Goal: Task Accomplishment & Management: Manage account settings

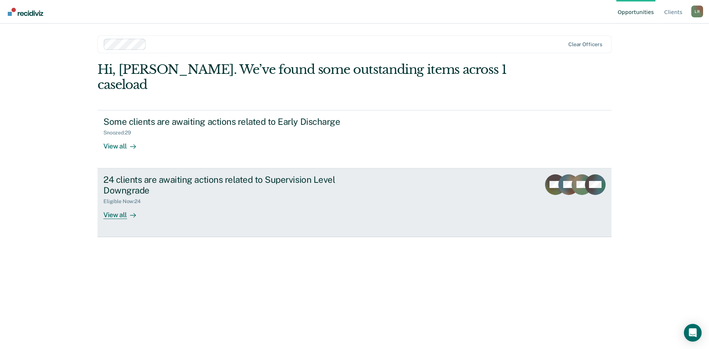
click at [115, 205] on div "View all" at bounding box center [123, 212] width 41 height 14
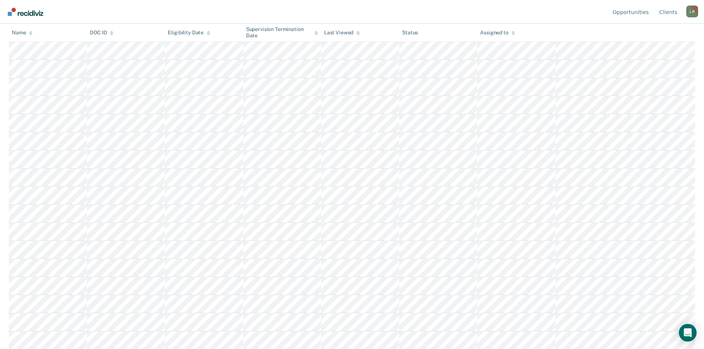
scroll to position [224, 0]
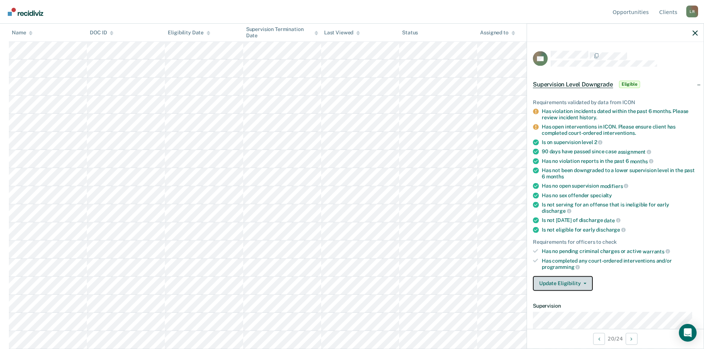
click at [570, 282] on button "Update Eligibility" at bounding box center [563, 283] width 60 height 15
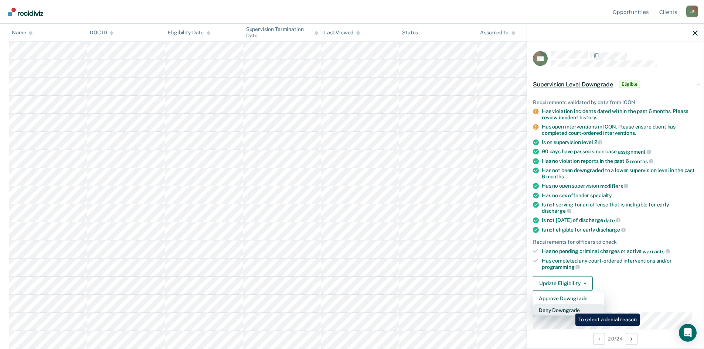
click at [570, 308] on button "Deny Downgrade" at bounding box center [568, 310] width 71 height 12
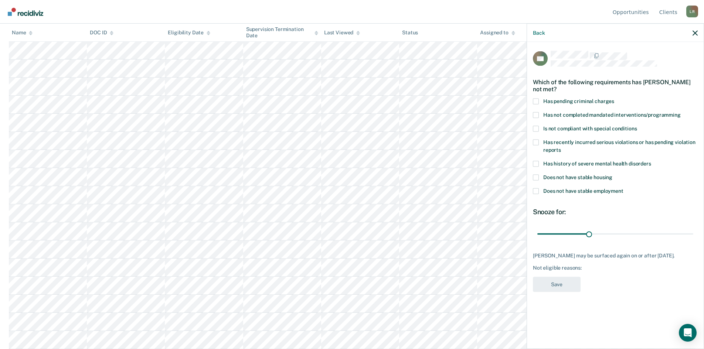
click at [539, 99] on label "Has pending criminal charges" at bounding box center [615, 102] width 165 height 8
click at [614, 98] on input "Has pending criminal charges" at bounding box center [614, 98] width 0 height 0
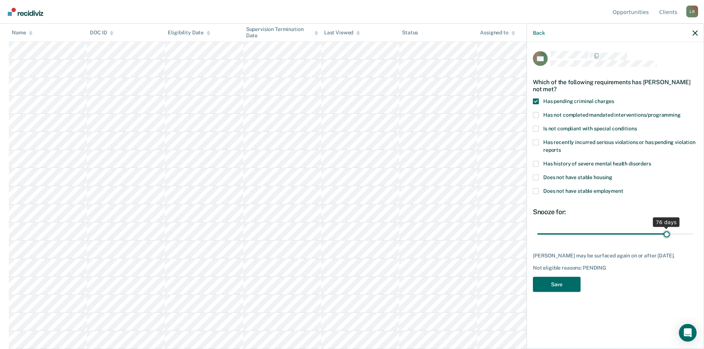
drag, startPoint x: 590, startPoint y: 234, endPoint x: 666, endPoint y: 234, distance: 76.1
type input "76"
click at [666, 234] on input "range" at bounding box center [615, 234] width 156 height 13
click at [559, 281] on button "Save" at bounding box center [557, 284] width 48 height 15
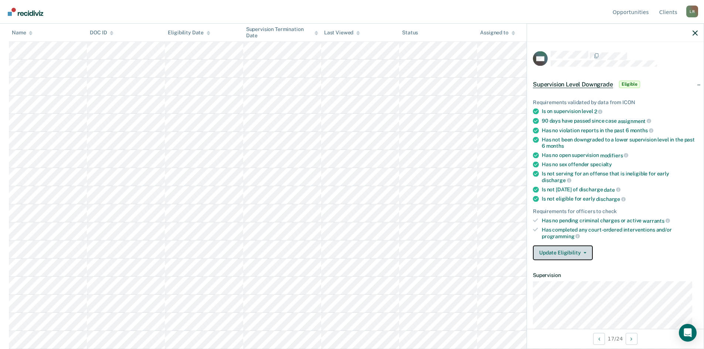
click at [564, 251] on button "Update Eligibility" at bounding box center [563, 252] width 60 height 15
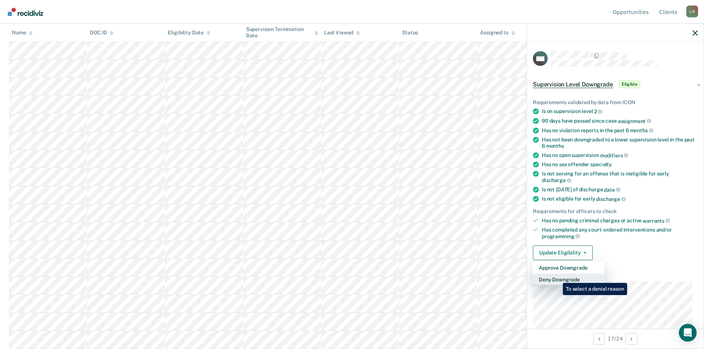
click at [557, 277] on button "Deny Downgrade" at bounding box center [568, 279] width 71 height 12
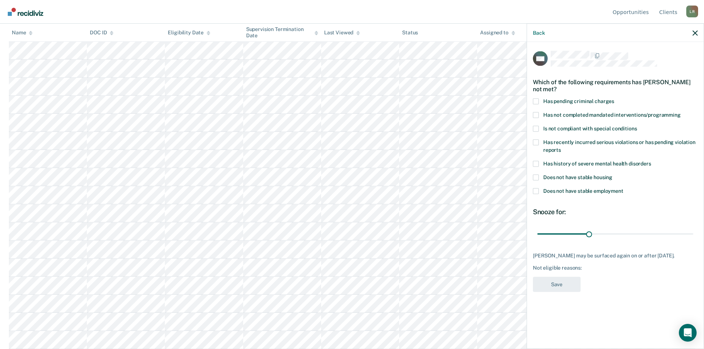
click at [535, 141] on span at bounding box center [536, 142] width 6 height 6
click at [561, 147] on input "Has recently incurred serious violations or has pending violation reports" at bounding box center [561, 147] width 0 height 0
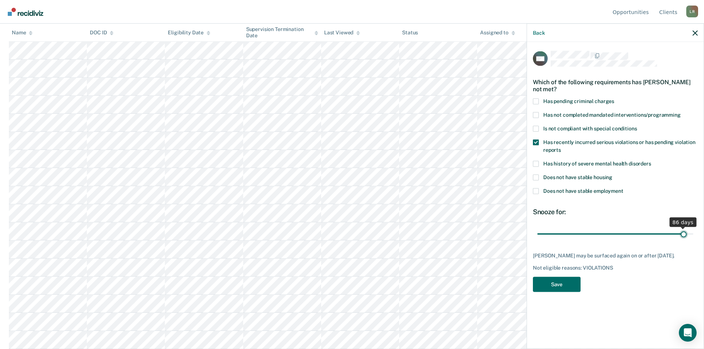
drag, startPoint x: 589, startPoint y: 232, endPoint x: 684, endPoint y: 236, distance: 95.4
type input "86"
click at [684, 236] on input "range" at bounding box center [615, 234] width 156 height 13
drag, startPoint x: 554, startPoint y: 290, endPoint x: 558, endPoint y: 290, distance: 3.7
click at [555, 290] on button "Save" at bounding box center [557, 284] width 48 height 15
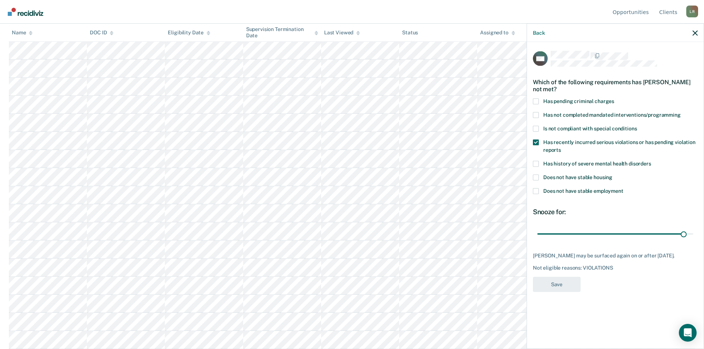
scroll to position [188, 0]
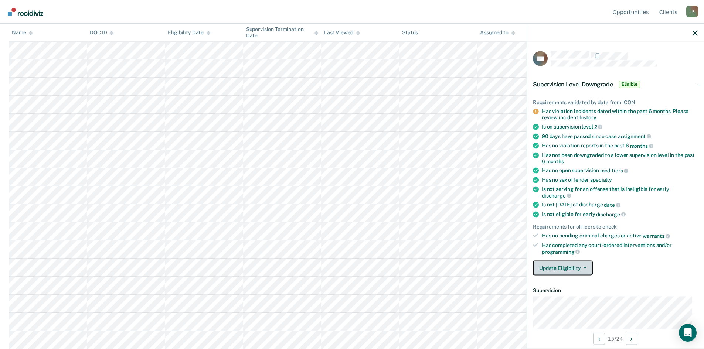
click at [563, 266] on button "Update Eligibility" at bounding box center [563, 268] width 60 height 15
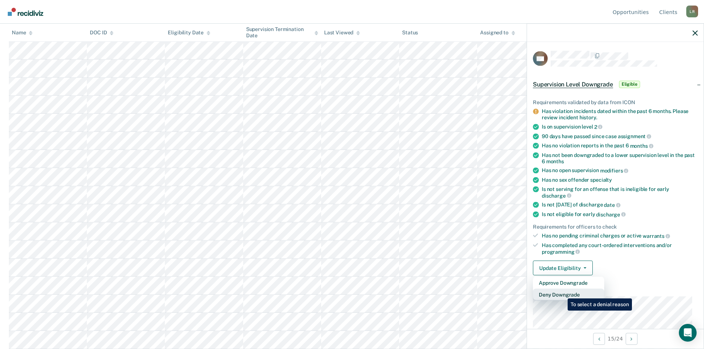
click at [562, 293] on button "Deny Downgrade" at bounding box center [568, 295] width 71 height 12
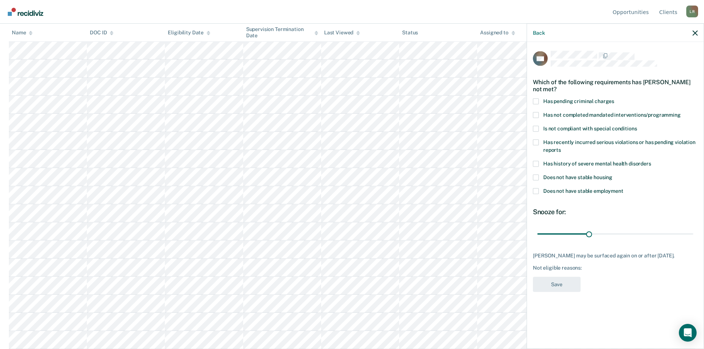
click at [537, 100] on span at bounding box center [536, 101] width 6 height 6
click at [614, 98] on input "Has pending criminal charges" at bounding box center [614, 98] width 0 height 0
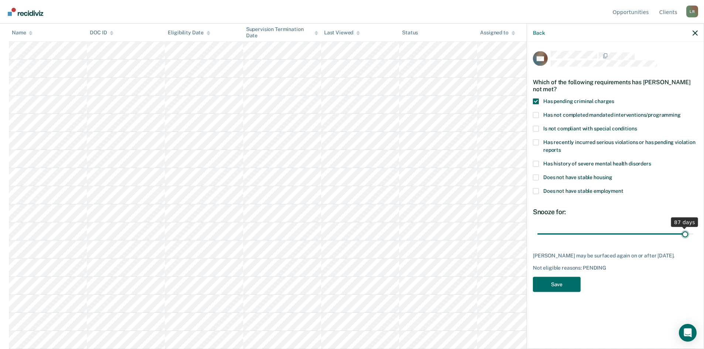
drag, startPoint x: 589, startPoint y: 235, endPoint x: 685, endPoint y: 232, distance: 95.4
type input "87"
click at [685, 232] on input "range" at bounding box center [615, 234] width 156 height 13
click at [560, 283] on button "Save" at bounding box center [557, 284] width 48 height 15
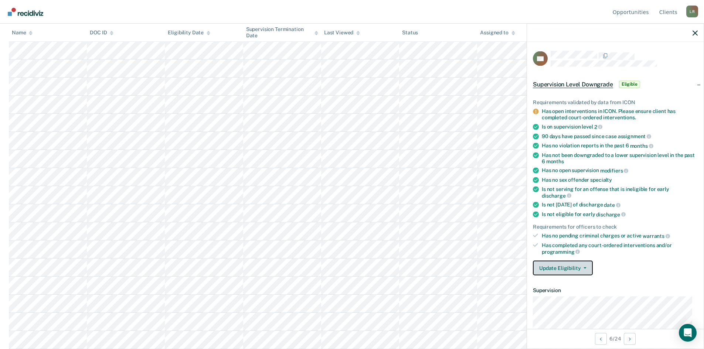
click at [587, 266] on button "Update Eligibility" at bounding box center [563, 268] width 60 height 15
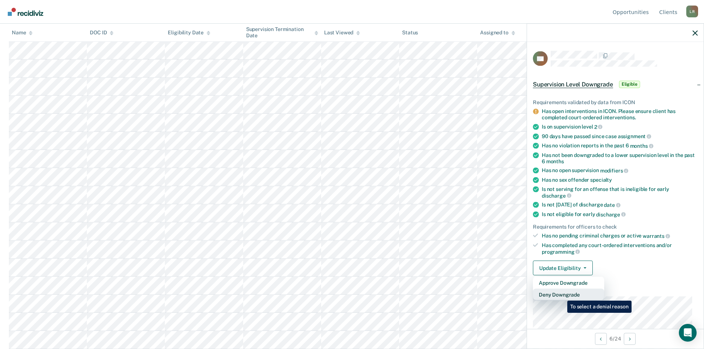
click at [562, 295] on button "Deny Downgrade" at bounding box center [568, 295] width 71 height 12
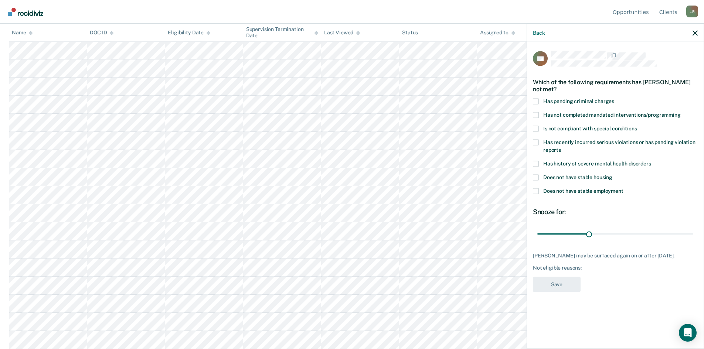
click at [535, 102] on span at bounding box center [536, 101] width 6 height 6
click at [614, 98] on input "Has pending criminal charges" at bounding box center [614, 98] width 0 height 0
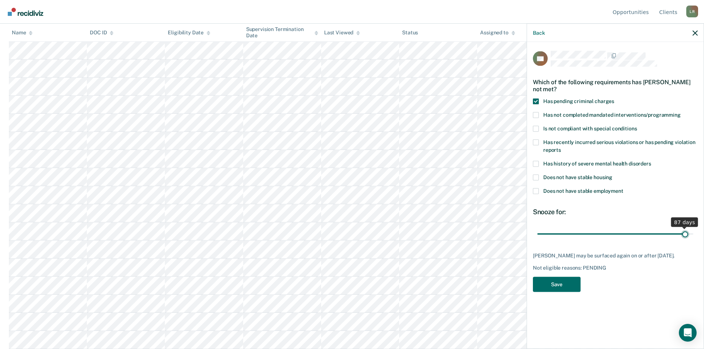
drag, startPoint x: 589, startPoint y: 234, endPoint x: 686, endPoint y: 235, distance: 96.4
type input "87"
click at [686, 235] on input "range" at bounding box center [615, 234] width 156 height 13
click at [559, 283] on button "Save" at bounding box center [557, 284] width 48 height 15
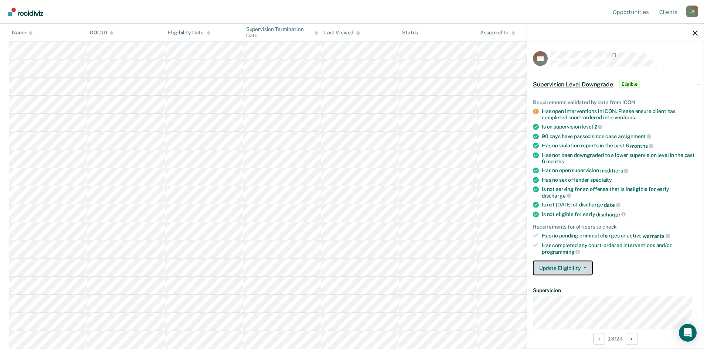
click at [579, 265] on button "Update Eligibility" at bounding box center [563, 268] width 60 height 15
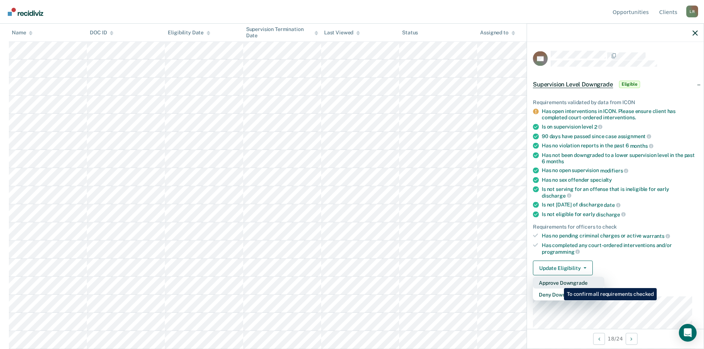
click at [558, 283] on button "Approve Downgrade" at bounding box center [568, 283] width 71 height 12
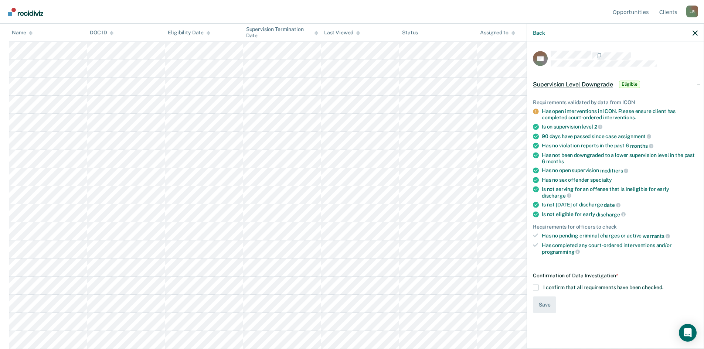
click at [536, 285] on span at bounding box center [536, 288] width 6 height 6
click at [663, 285] on input "I confirm that all requirements have been checked." at bounding box center [663, 285] width 0 height 0
click at [549, 301] on button "Save" at bounding box center [544, 305] width 23 height 17
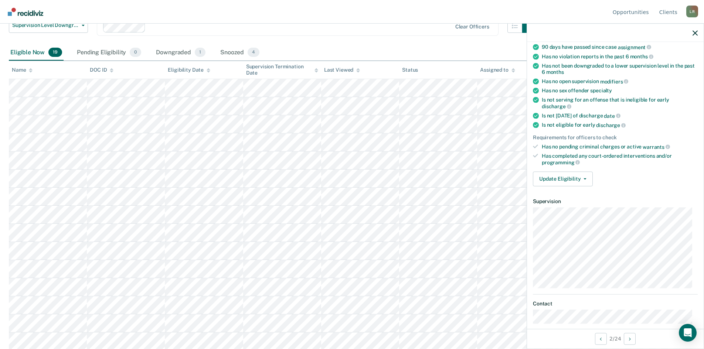
scroll to position [59, 0]
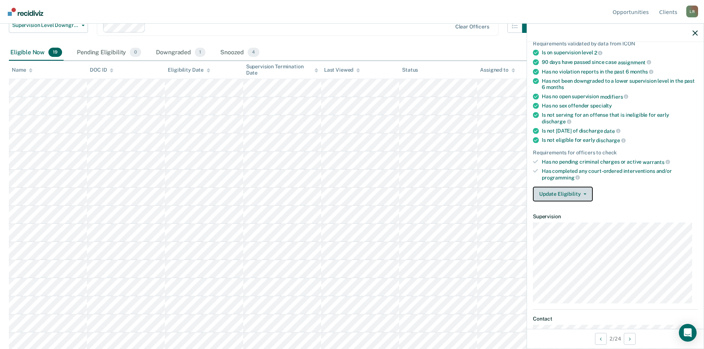
click at [563, 191] on button "Update Eligibility" at bounding box center [563, 194] width 60 height 15
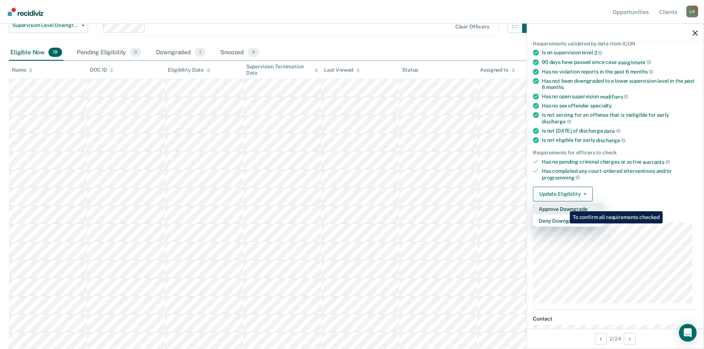
click at [564, 206] on button "Approve Downgrade" at bounding box center [568, 209] width 71 height 12
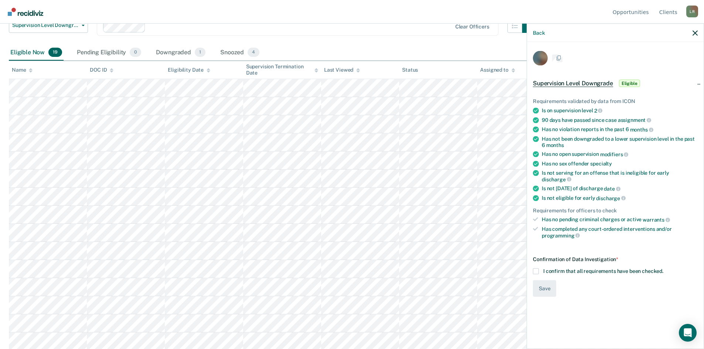
scroll to position [0, 0]
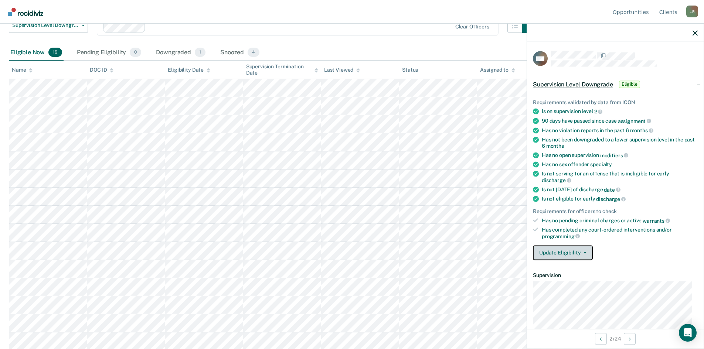
click at [567, 250] on button "Update Eligibility" at bounding box center [563, 252] width 60 height 15
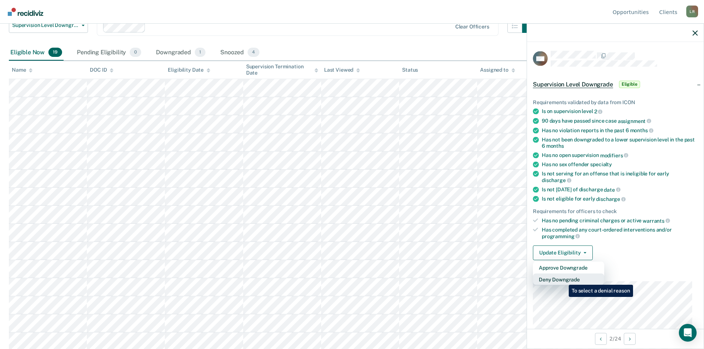
click at [563, 279] on button "Deny Downgrade" at bounding box center [568, 279] width 71 height 12
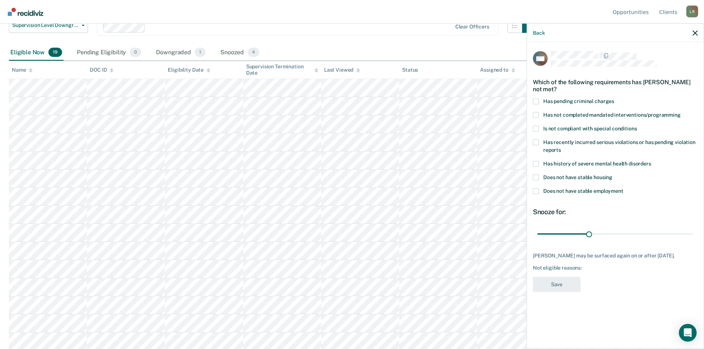
click at [536, 102] on span at bounding box center [536, 101] width 6 height 6
click at [614, 98] on input "Has pending criminal charges" at bounding box center [614, 98] width 0 height 0
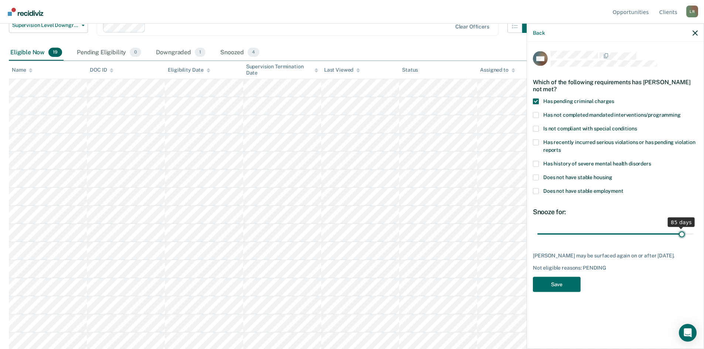
drag, startPoint x: 590, startPoint y: 233, endPoint x: 681, endPoint y: 236, distance: 90.9
type input "85"
click at [681, 236] on input "range" at bounding box center [615, 234] width 156 height 13
click at [560, 287] on button "Save" at bounding box center [557, 284] width 48 height 15
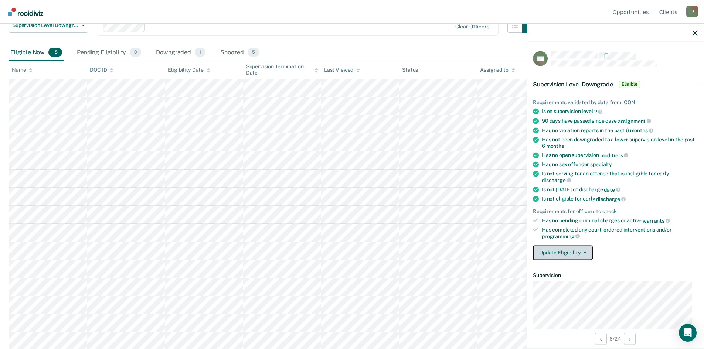
click at [570, 251] on button "Update Eligibility" at bounding box center [563, 252] width 60 height 15
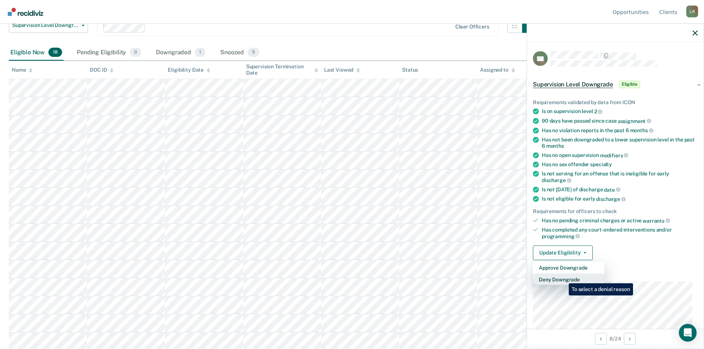
click at [563, 278] on button "Deny Downgrade" at bounding box center [568, 279] width 71 height 12
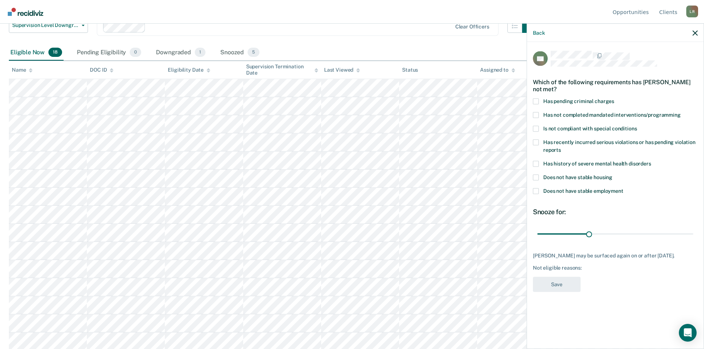
click at [536, 162] on span at bounding box center [536, 164] width 6 height 6
click at [651, 161] on input "Has history of severe mental health disorders" at bounding box center [651, 161] width 0 height 0
click at [537, 178] on span at bounding box center [536, 177] width 6 height 6
click at [612, 174] on input "Does not have stable housing" at bounding box center [612, 174] width 0 height 0
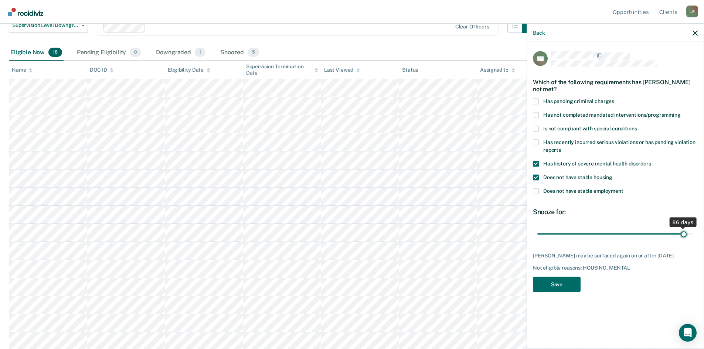
drag, startPoint x: 588, startPoint y: 234, endPoint x: 684, endPoint y: 239, distance: 96.2
type input "86"
click at [684, 239] on input "range" at bounding box center [615, 234] width 156 height 13
click at [558, 285] on button "Save" at bounding box center [557, 284] width 48 height 15
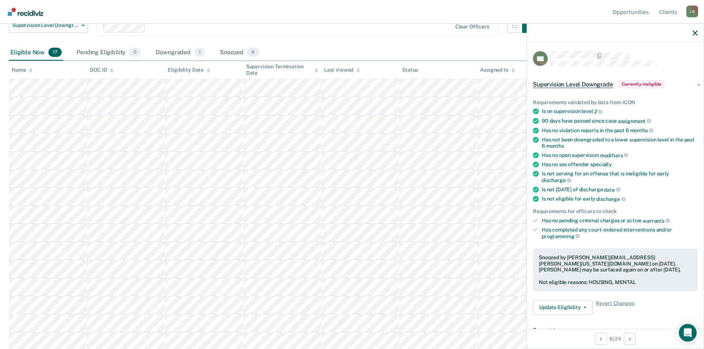
scroll to position [97, 0]
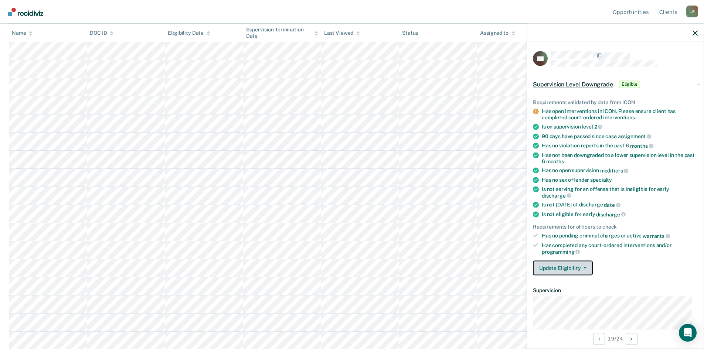
click at [559, 269] on button "Update Eligibility" at bounding box center [563, 268] width 60 height 15
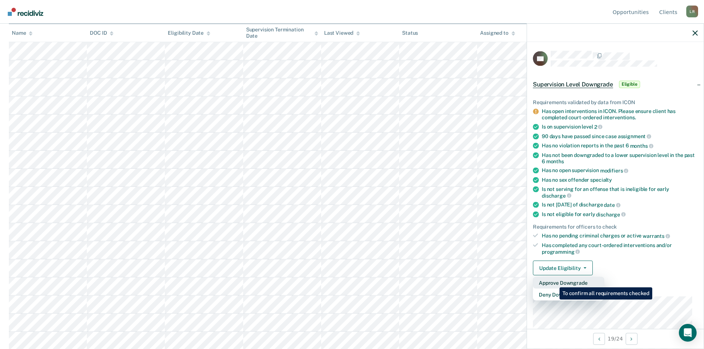
click at [554, 282] on button "Approve Downgrade" at bounding box center [568, 283] width 71 height 12
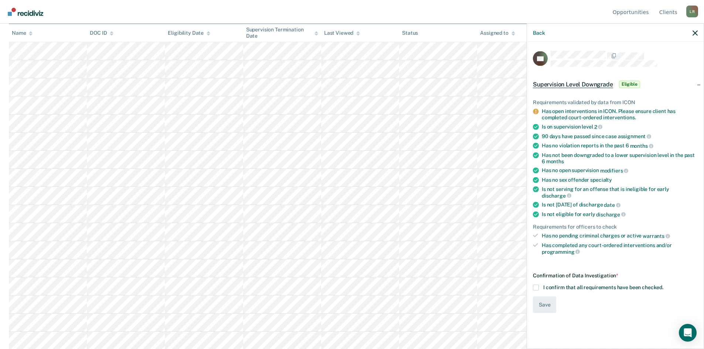
click at [535, 285] on span at bounding box center [536, 288] width 6 height 6
click at [663, 285] on input "I confirm that all requirements have been checked." at bounding box center [663, 285] width 0 height 0
click at [543, 297] on button "Save" at bounding box center [544, 305] width 23 height 17
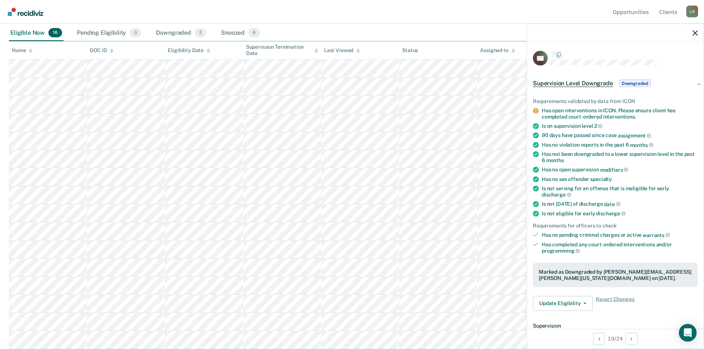
scroll to position [79, 0]
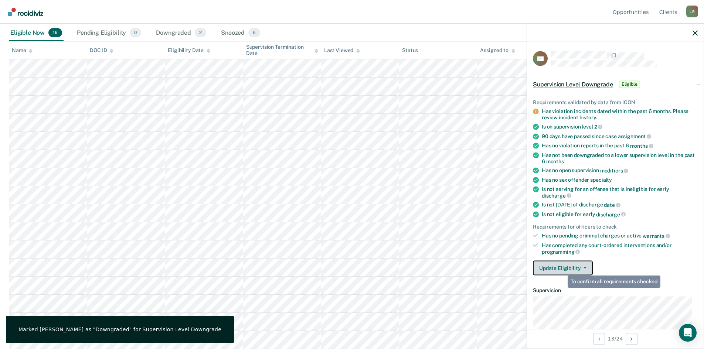
click at [557, 266] on button "Update Eligibility" at bounding box center [563, 268] width 60 height 15
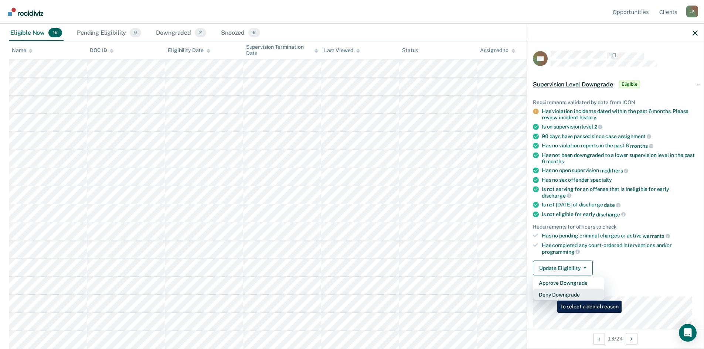
click at [552, 295] on button "Deny Downgrade" at bounding box center [568, 295] width 71 height 12
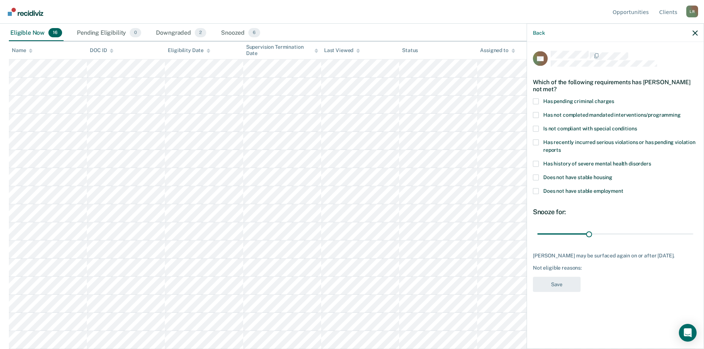
click at [535, 100] on span at bounding box center [536, 101] width 6 height 6
click at [614, 98] on input "Has pending criminal charges" at bounding box center [614, 98] width 0 height 0
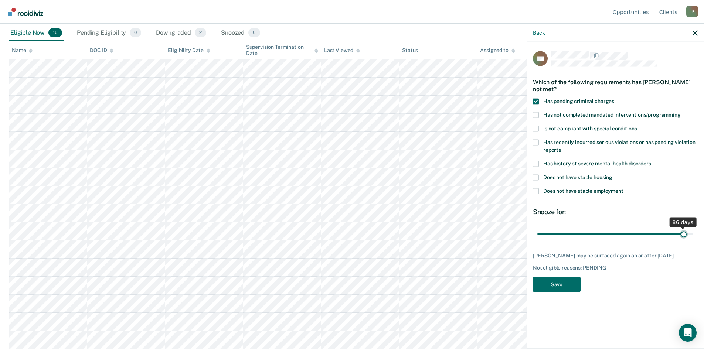
drag, startPoint x: 588, startPoint y: 234, endPoint x: 683, endPoint y: 241, distance: 94.8
type input "86"
click at [683, 241] on input "range" at bounding box center [615, 234] width 156 height 13
drag, startPoint x: 565, startPoint y: 283, endPoint x: 526, endPoint y: 279, distance: 38.6
click at [565, 283] on button "Save" at bounding box center [557, 284] width 48 height 15
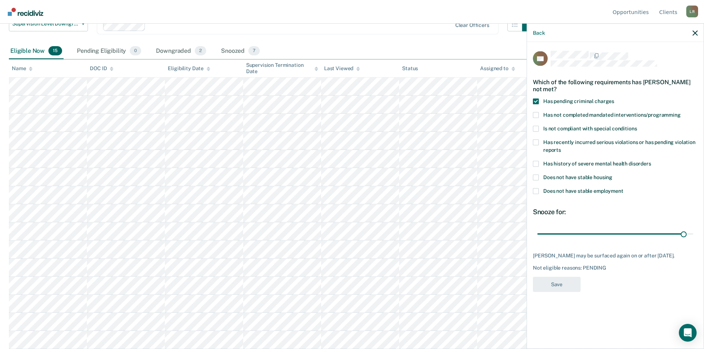
scroll to position [61, 0]
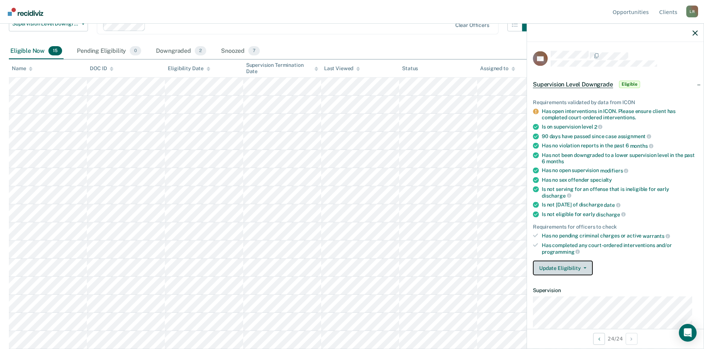
click at [568, 267] on button "Update Eligibility" at bounding box center [563, 268] width 60 height 15
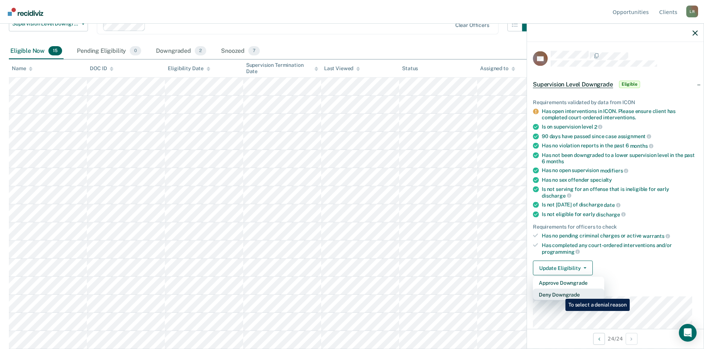
click at [560, 293] on button "Deny Downgrade" at bounding box center [568, 295] width 71 height 12
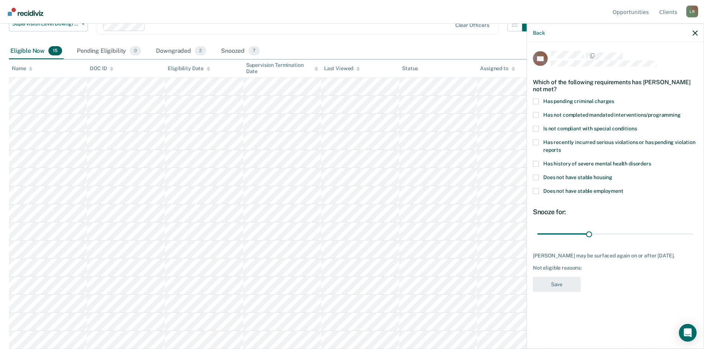
click at [533, 175] on span at bounding box center [536, 177] width 6 height 6
click at [612, 174] on input "Does not have stable housing" at bounding box center [612, 174] width 0 height 0
click at [534, 191] on span at bounding box center [536, 191] width 6 height 6
click at [623, 188] on input "Does not have stable employment" at bounding box center [623, 188] width 0 height 0
click at [534, 164] on span at bounding box center [536, 164] width 6 height 6
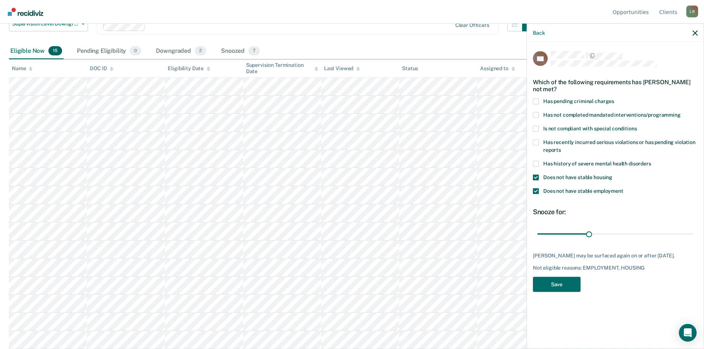
click at [651, 161] on input "Has history of severe mental health disorders" at bounding box center [651, 161] width 0 height 0
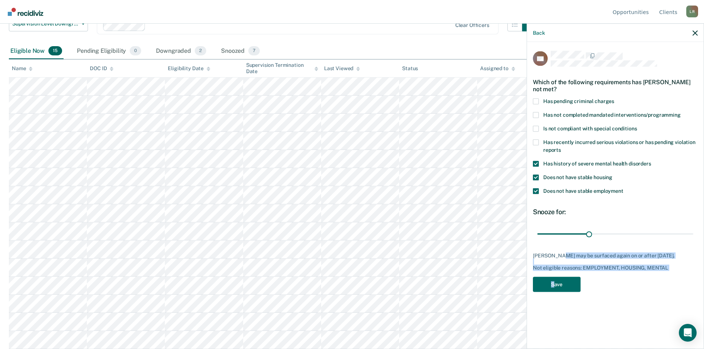
drag, startPoint x: 553, startPoint y: 273, endPoint x: 560, endPoint y: 245, distance: 29.7
click at [558, 248] on div "KR Which of the following requirements has [PERSON_NAME] not met? Has pending c…" at bounding box center [615, 173] width 165 height 245
drag, startPoint x: 589, startPoint y: 233, endPoint x: 685, endPoint y: 237, distance: 96.2
type input "87"
click at [685, 237] on input "range" at bounding box center [615, 234] width 156 height 13
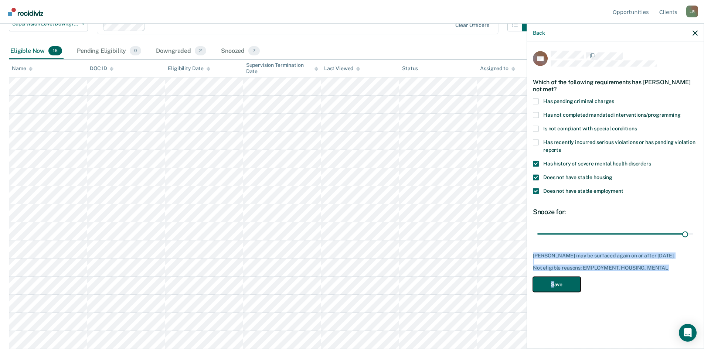
click at [554, 282] on button "Save" at bounding box center [557, 284] width 48 height 15
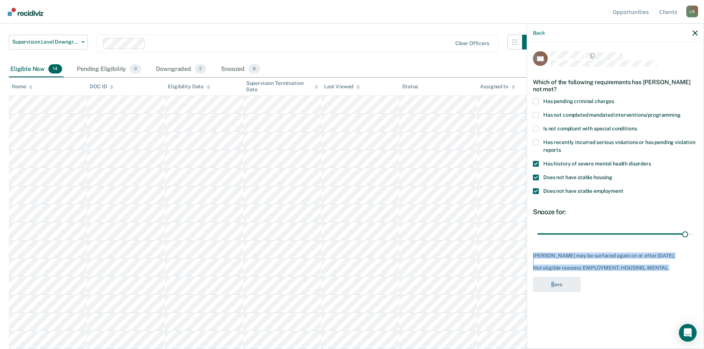
scroll to position [43, 0]
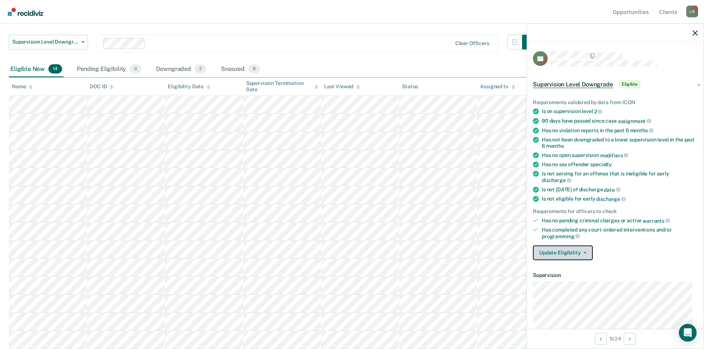
click at [558, 251] on button "Update Eligibility" at bounding box center [563, 252] width 60 height 15
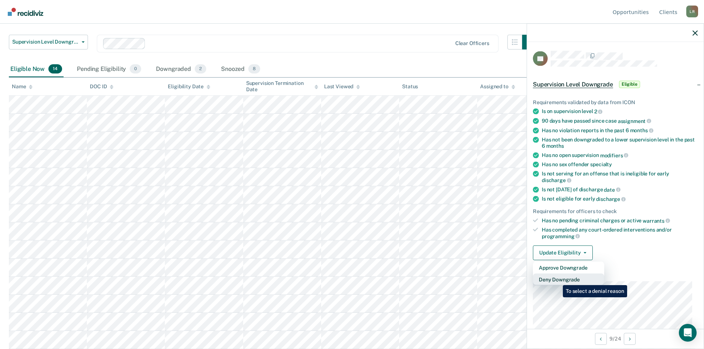
click at [557, 280] on button "Deny Downgrade" at bounding box center [568, 279] width 71 height 12
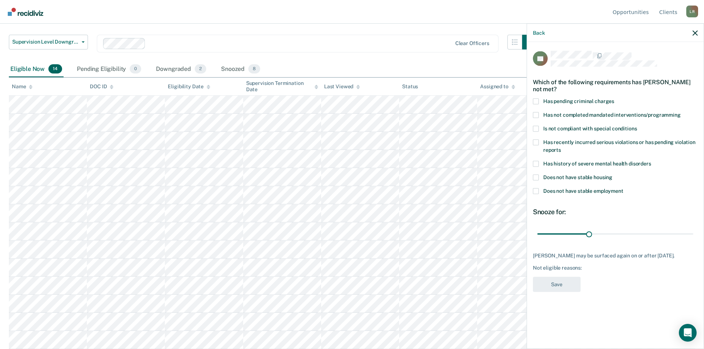
click at [535, 115] on span at bounding box center [536, 115] width 6 height 6
click at [681, 112] on input "Has not completed mandated interventions/programming" at bounding box center [681, 112] width 0 height 0
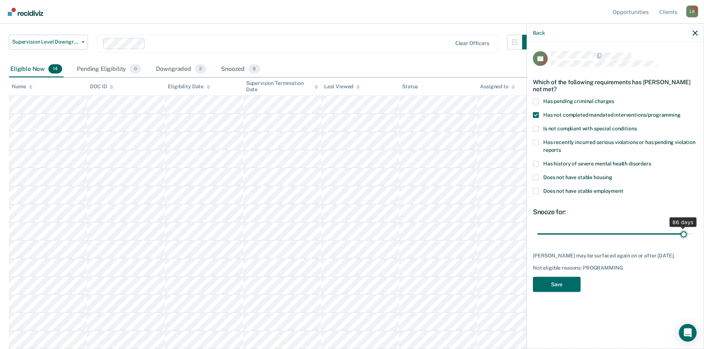
drag, startPoint x: 590, startPoint y: 234, endPoint x: 684, endPoint y: 236, distance: 93.5
type input "86"
click at [684, 236] on input "range" at bounding box center [615, 234] width 156 height 13
click at [556, 282] on button "Save" at bounding box center [557, 284] width 48 height 15
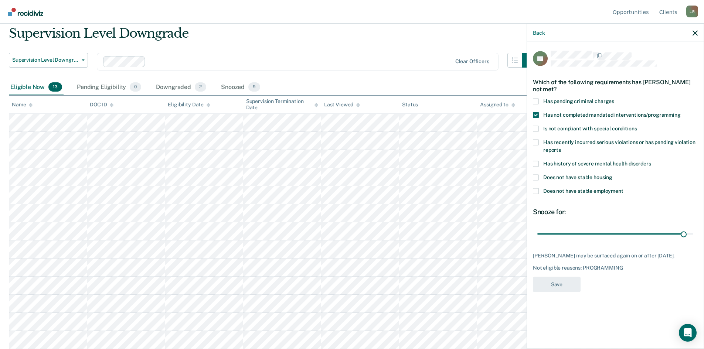
scroll to position [25, 0]
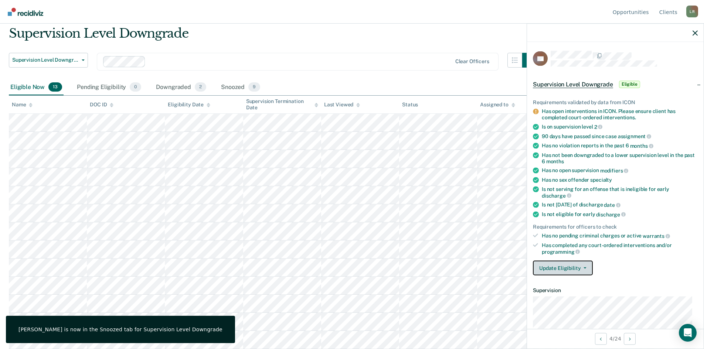
click at [563, 266] on button "Update Eligibility" at bounding box center [563, 268] width 60 height 15
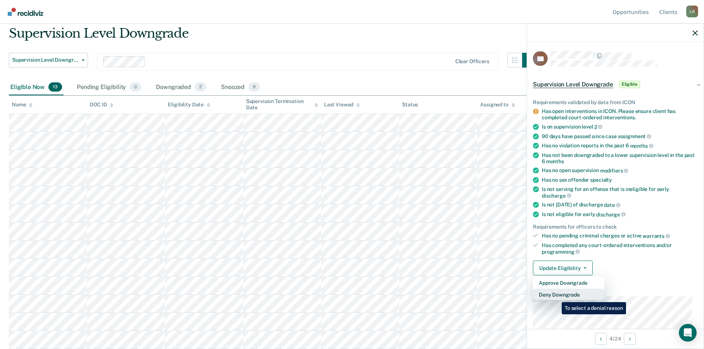
click at [556, 297] on button "Deny Downgrade" at bounding box center [568, 295] width 71 height 12
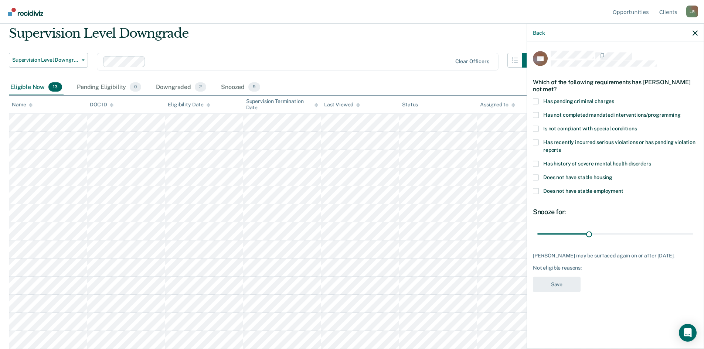
click at [536, 112] on span at bounding box center [536, 115] width 6 height 6
click at [681, 112] on input "Has not completed mandated interventions/programming" at bounding box center [681, 112] width 0 height 0
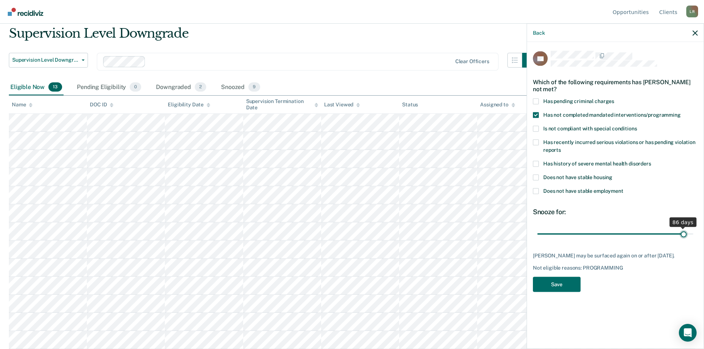
drag, startPoint x: 590, startPoint y: 233, endPoint x: 684, endPoint y: 238, distance: 94.7
type input "86"
click at [684, 238] on input "range" at bounding box center [615, 234] width 156 height 13
click at [567, 284] on button "Save" at bounding box center [557, 284] width 48 height 15
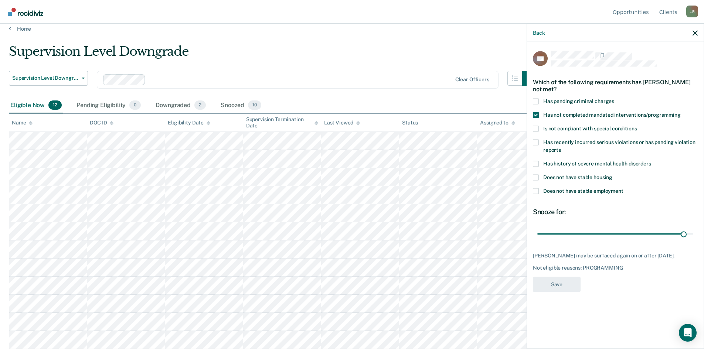
scroll to position [7, 0]
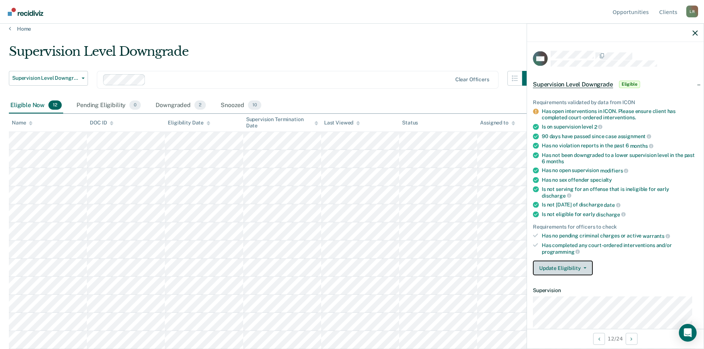
click at [558, 268] on button "Update Eligibility" at bounding box center [563, 268] width 60 height 15
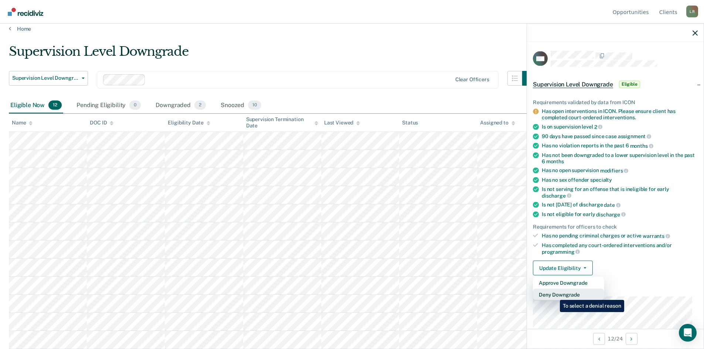
click at [554, 294] on button "Deny Downgrade" at bounding box center [568, 295] width 71 height 12
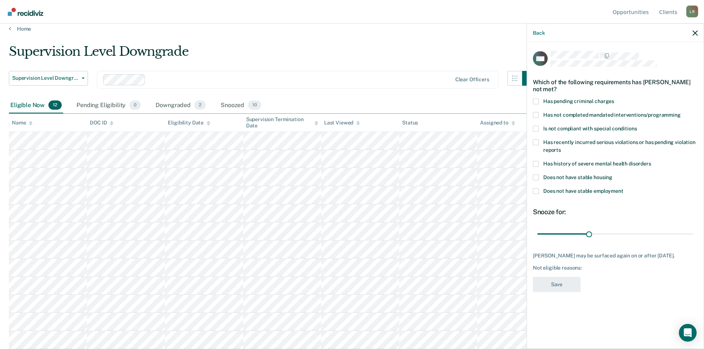
click at [536, 119] on label "Has not completed mandated interventions/programming" at bounding box center [615, 116] width 165 height 8
click at [681, 112] on input "Has not completed mandated interventions/programming" at bounding box center [681, 112] width 0 height 0
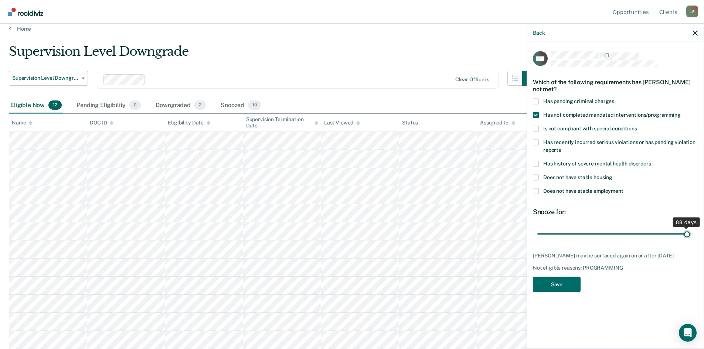
drag, startPoint x: 589, startPoint y: 234, endPoint x: 686, endPoint y: 234, distance: 97.2
type input "88"
click at [686, 234] on input "range" at bounding box center [615, 234] width 156 height 13
click at [562, 282] on button "Save" at bounding box center [557, 284] width 48 height 15
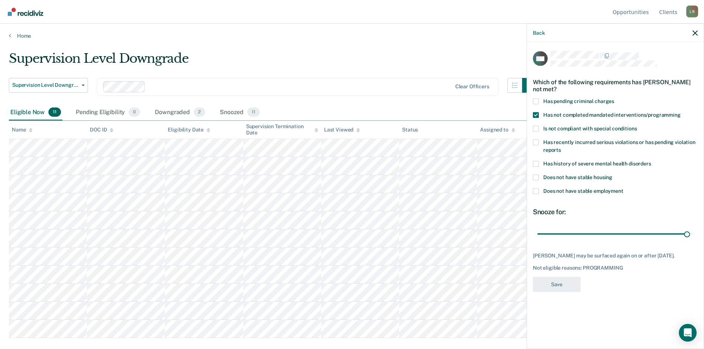
scroll to position [0, 0]
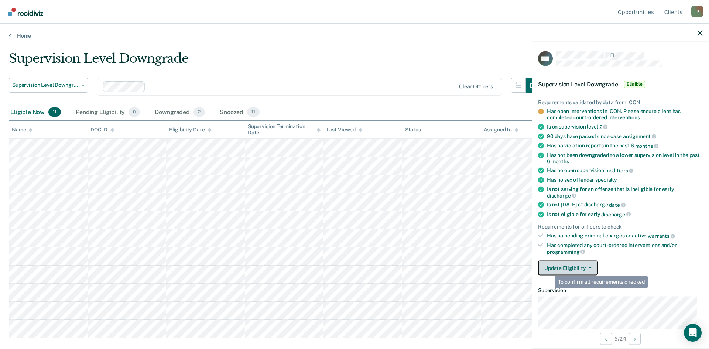
click at [560, 267] on button "Update Eligibility" at bounding box center [568, 268] width 60 height 15
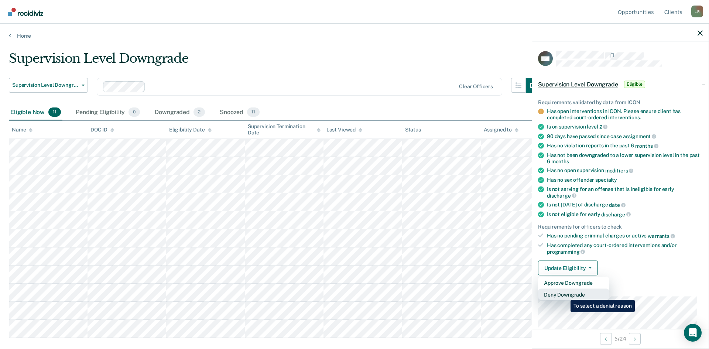
click at [565, 294] on button "Deny Downgrade" at bounding box center [573, 295] width 71 height 12
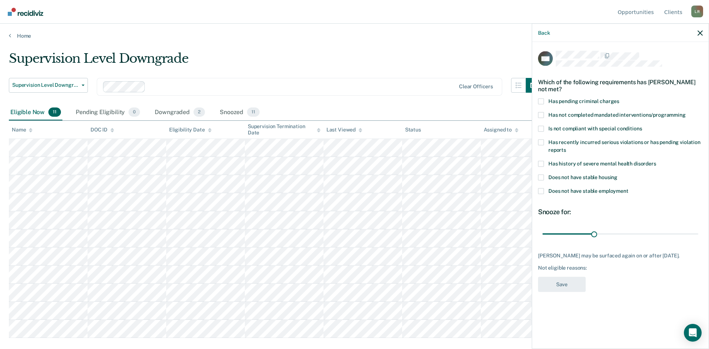
click at [540, 112] on span at bounding box center [541, 115] width 6 height 6
click at [686, 112] on input "Has not completed mandated interventions/programming" at bounding box center [686, 112] width 0 height 0
drag, startPoint x: 596, startPoint y: 234, endPoint x: 689, endPoint y: 234, distance: 93.5
type input "86"
click at [689, 234] on input "range" at bounding box center [621, 234] width 156 height 13
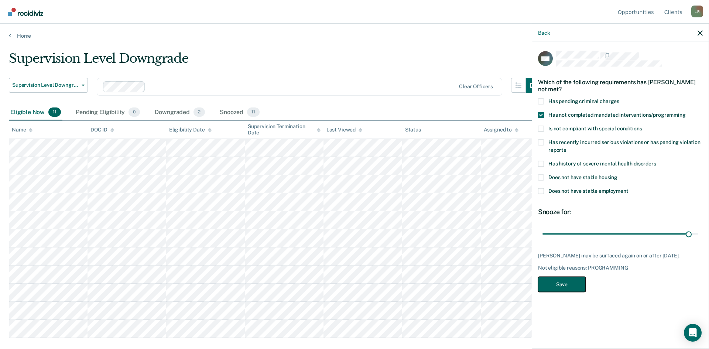
click at [567, 282] on button "Save" at bounding box center [562, 284] width 48 height 15
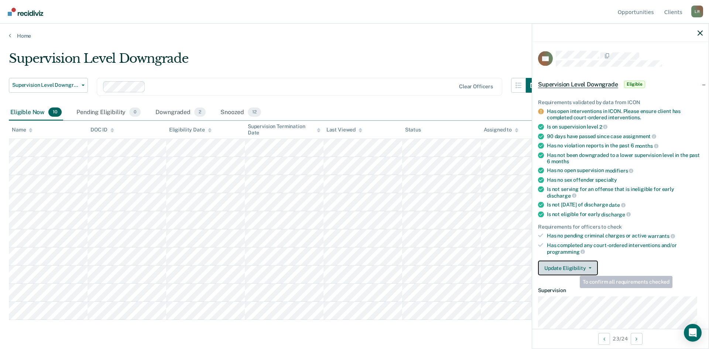
click at [570, 267] on button "Update Eligibility" at bounding box center [568, 268] width 60 height 15
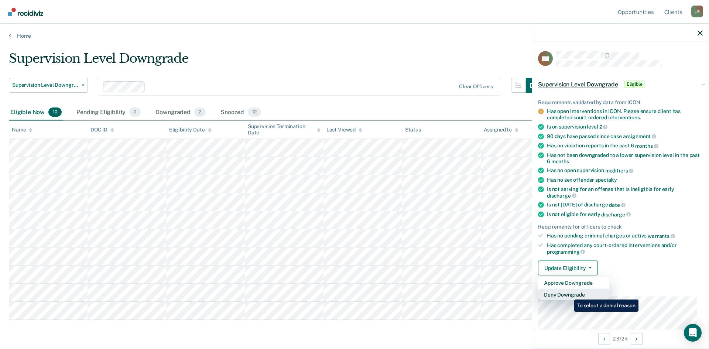
click at [569, 294] on button "Deny Downgrade" at bounding box center [573, 295] width 71 height 12
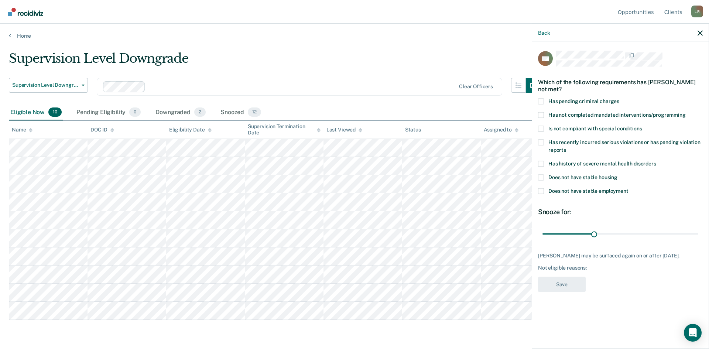
click at [539, 178] on span at bounding box center [541, 177] width 6 height 6
click at [618, 174] on input "Does not have stable housing" at bounding box center [618, 174] width 0 height 0
click at [541, 198] on div "Does not have stable employment" at bounding box center [620, 195] width 165 height 14
click at [542, 192] on span at bounding box center [541, 191] width 6 height 6
click at [629, 188] on input "Does not have stable employment" at bounding box center [629, 188] width 0 height 0
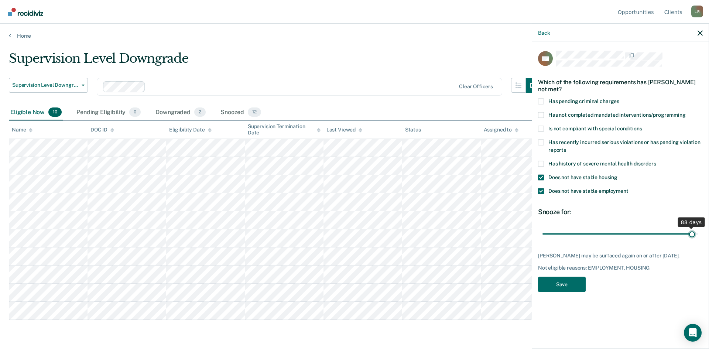
drag, startPoint x: 596, startPoint y: 233, endPoint x: 692, endPoint y: 235, distance: 95.7
type input "88"
click at [692, 235] on input "range" at bounding box center [621, 234] width 156 height 13
click at [561, 286] on button "Save" at bounding box center [562, 284] width 48 height 15
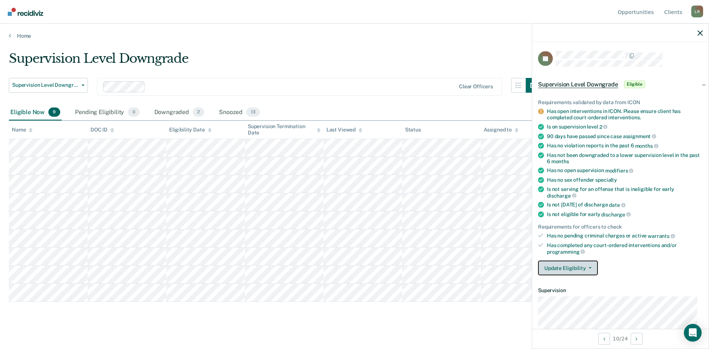
click at [573, 265] on button "Update Eligibility" at bounding box center [568, 268] width 60 height 15
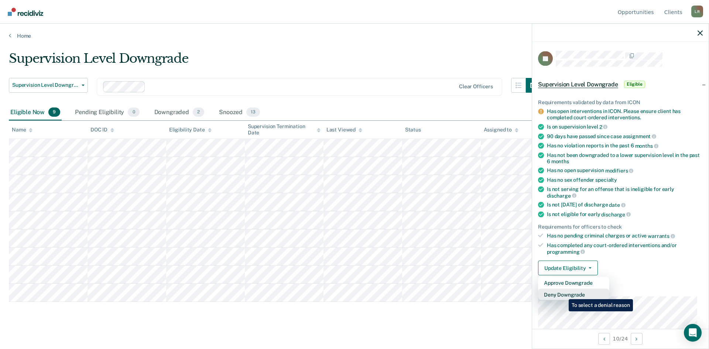
click at [563, 294] on button "Deny Downgrade" at bounding box center [573, 295] width 71 height 12
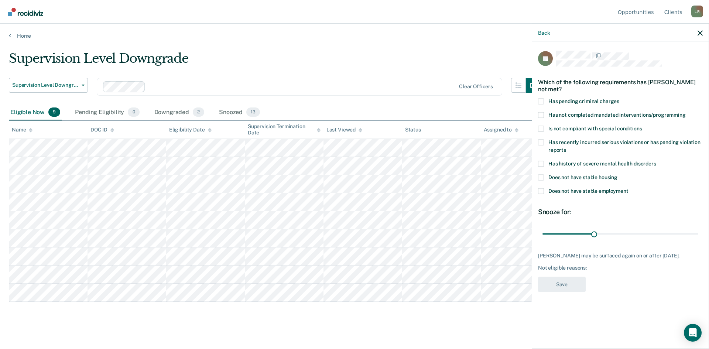
click at [542, 191] on span at bounding box center [541, 191] width 6 height 6
click at [629, 188] on input "Does not have stable employment" at bounding box center [629, 188] width 0 height 0
drag, startPoint x: 593, startPoint y: 234, endPoint x: 693, endPoint y: 236, distance: 99.4
type input "88"
click at [693, 236] on input "range" at bounding box center [621, 234] width 156 height 13
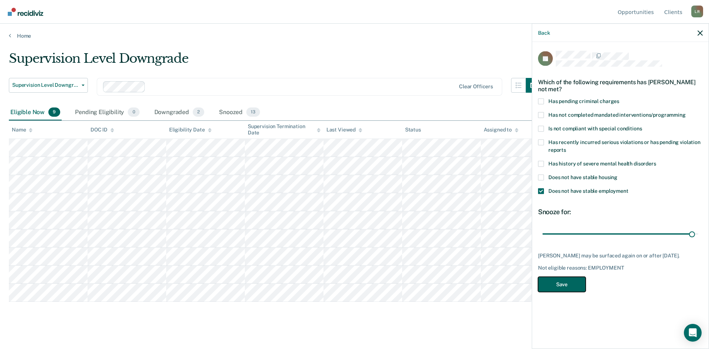
click at [570, 281] on button "Save" at bounding box center [562, 284] width 48 height 15
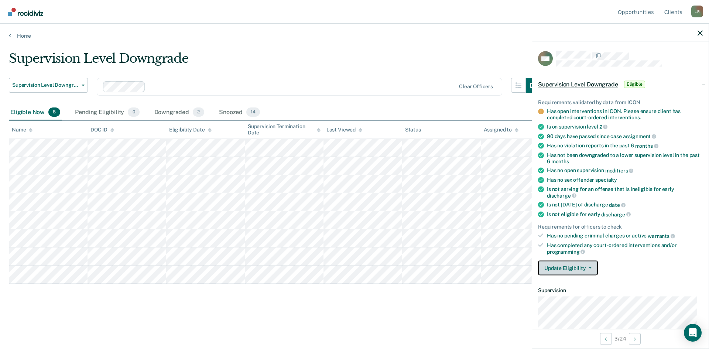
click at [572, 266] on button "Update Eligibility" at bounding box center [568, 268] width 60 height 15
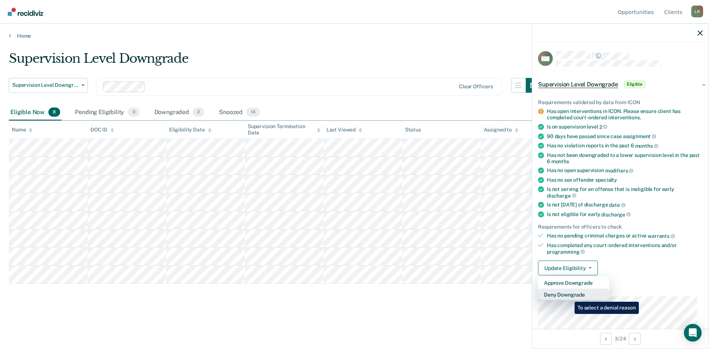
click at [569, 296] on button "Deny Downgrade" at bounding box center [573, 295] width 71 height 12
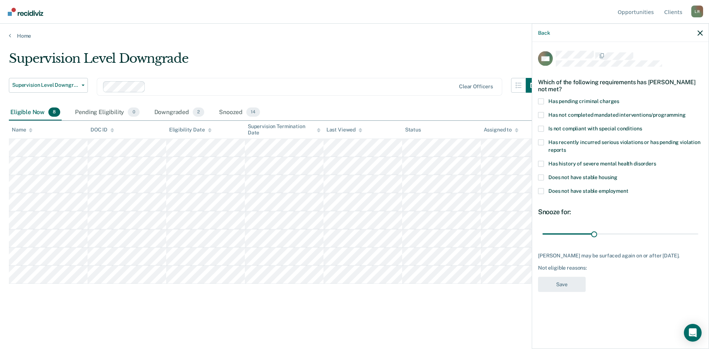
click at [541, 176] on span at bounding box center [541, 177] width 6 height 6
click at [618, 174] on input "Does not have stable housing" at bounding box center [618, 174] width 0 height 0
click at [541, 190] on span at bounding box center [541, 191] width 6 height 6
click at [629, 188] on input "Does not have stable employment" at bounding box center [629, 188] width 0 height 0
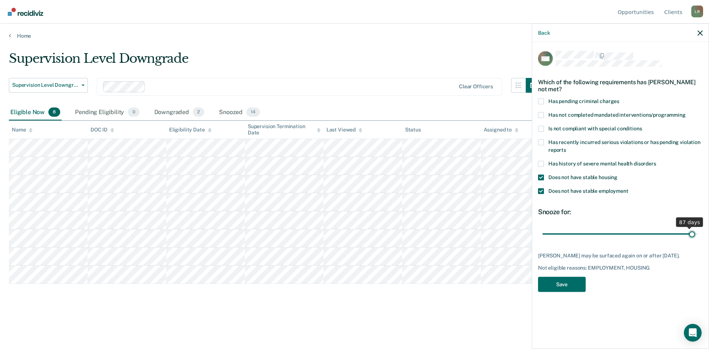
drag, startPoint x: 596, startPoint y: 234, endPoint x: 692, endPoint y: 235, distance: 95.7
type input "88"
click at [692, 235] on input "range" at bounding box center [621, 234] width 156 height 13
click at [563, 287] on button "Save" at bounding box center [562, 284] width 48 height 15
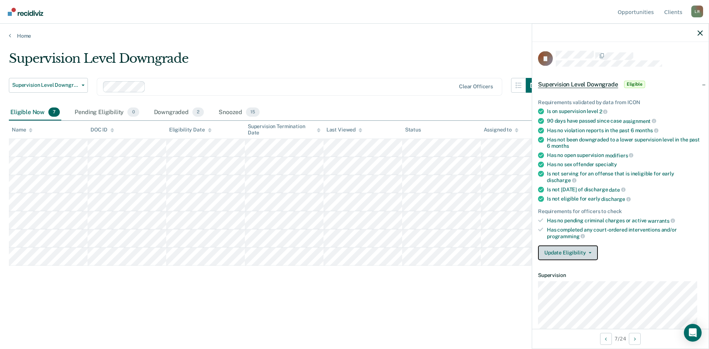
click at [567, 251] on button "Update Eligibility" at bounding box center [568, 252] width 60 height 15
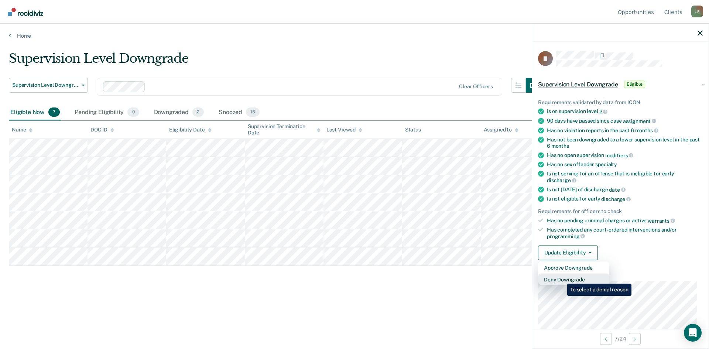
click at [562, 278] on button "Deny Downgrade" at bounding box center [573, 279] width 71 height 12
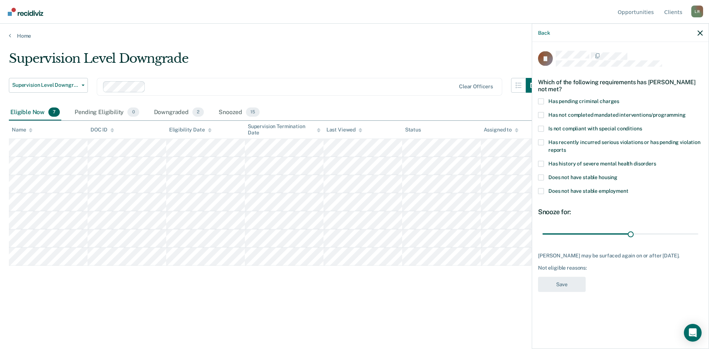
click at [542, 175] on span at bounding box center [541, 177] width 6 height 6
click at [618, 174] on input "Does not have stable housing" at bounding box center [618, 174] width 0 height 0
click at [542, 189] on span at bounding box center [541, 191] width 6 height 6
click at [629, 188] on input "Does not have stable employment" at bounding box center [629, 188] width 0 height 0
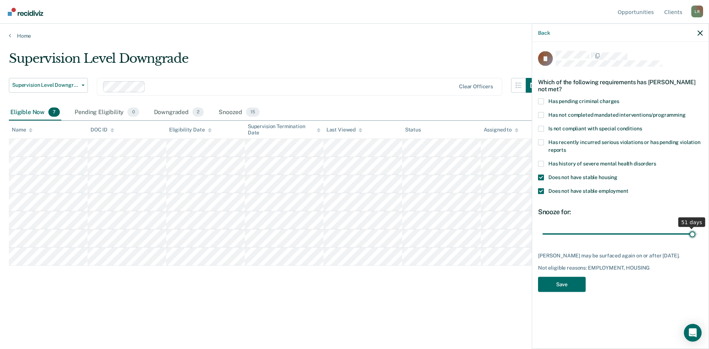
drag, startPoint x: 632, startPoint y: 233, endPoint x: 692, endPoint y: 232, distance: 59.9
type input "51"
click at [692, 232] on input "range" at bounding box center [621, 234] width 156 height 13
click at [569, 285] on button "Save" at bounding box center [562, 284] width 48 height 15
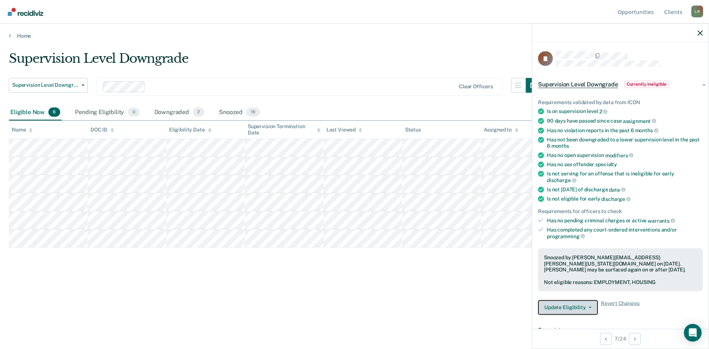
click at [566, 304] on button "Update Eligibility" at bounding box center [568, 307] width 60 height 15
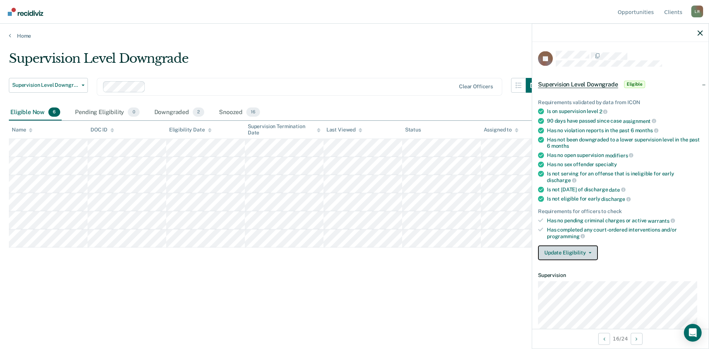
click at [578, 247] on button "Update Eligibility" at bounding box center [568, 252] width 60 height 15
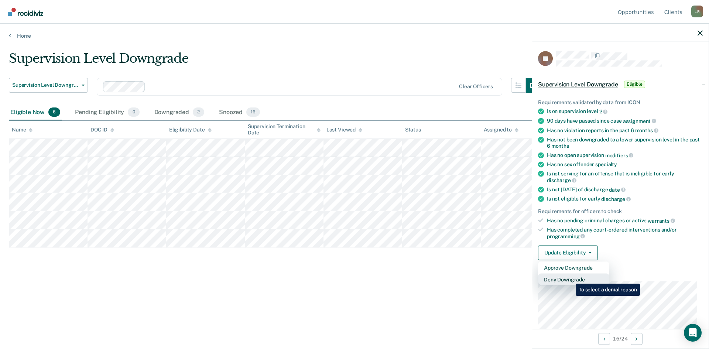
click at [570, 278] on button "Deny Downgrade" at bounding box center [573, 279] width 71 height 12
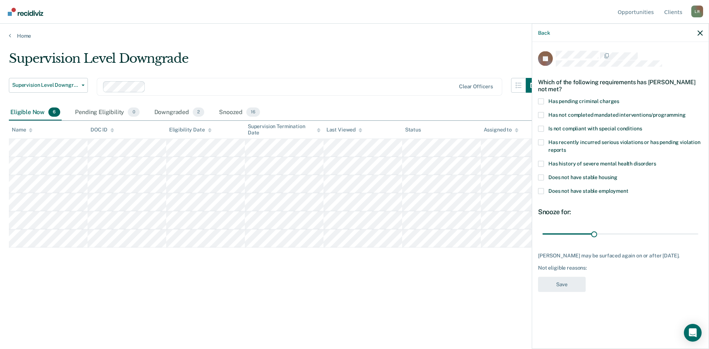
click at [543, 115] on span at bounding box center [541, 115] width 6 height 6
click at [686, 112] on input "Has not completed mandated interventions/programming" at bounding box center [686, 112] width 0 height 0
drag, startPoint x: 595, startPoint y: 234, endPoint x: 696, endPoint y: 241, distance: 101.1
type input "90"
click at [696, 241] on input "range" at bounding box center [621, 234] width 156 height 13
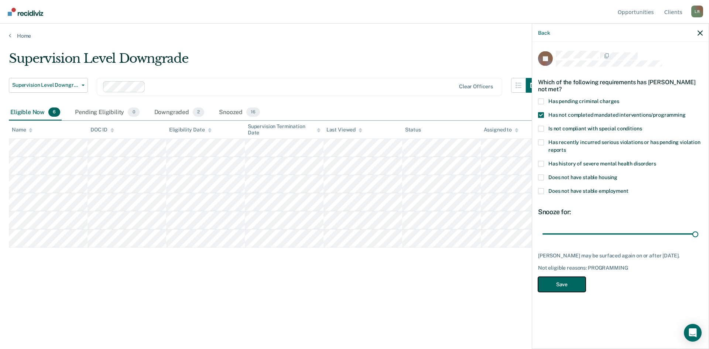
click at [565, 285] on button "Save" at bounding box center [562, 284] width 48 height 15
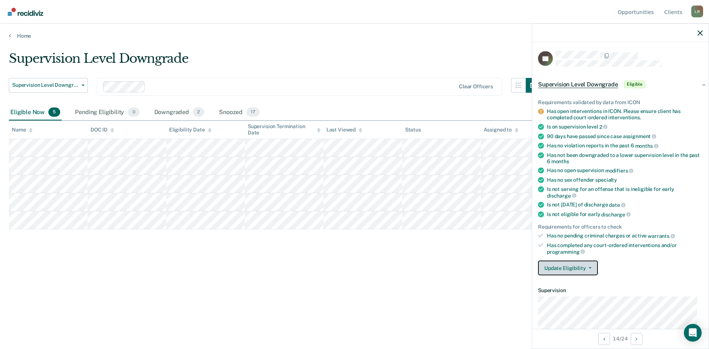
click at [569, 267] on button "Update Eligibility" at bounding box center [568, 268] width 60 height 15
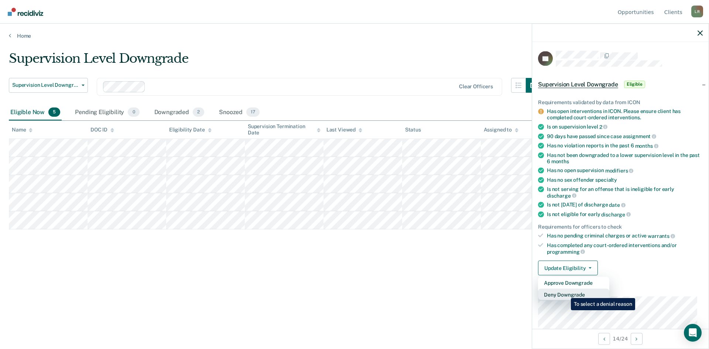
click at [566, 293] on button "Deny Downgrade" at bounding box center [573, 295] width 71 height 12
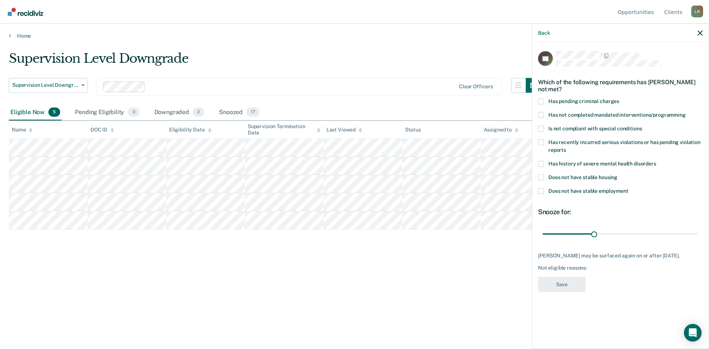
click at [541, 178] on span at bounding box center [541, 177] width 6 height 6
click at [618, 174] on input "Does not have stable housing" at bounding box center [618, 174] width 0 height 0
drag, startPoint x: 594, startPoint y: 232, endPoint x: 691, endPoint y: 237, distance: 96.5
type input "87"
click at [691, 237] on input "range" at bounding box center [621, 234] width 156 height 13
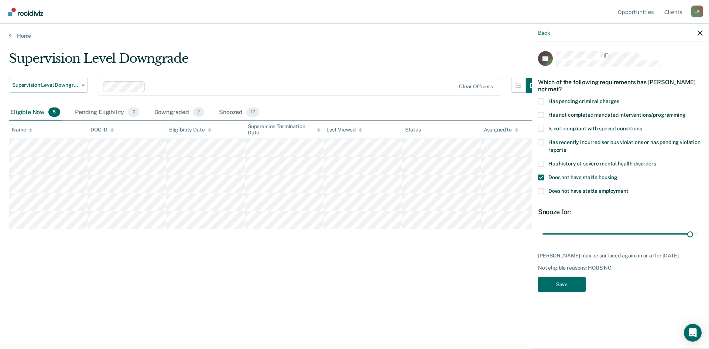
click at [542, 114] on span at bounding box center [541, 115] width 6 height 6
click at [686, 112] on input "Has not completed mandated interventions/programming" at bounding box center [686, 112] width 0 height 0
click at [564, 283] on button "Save" at bounding box center [562, 284] width 48 height 15
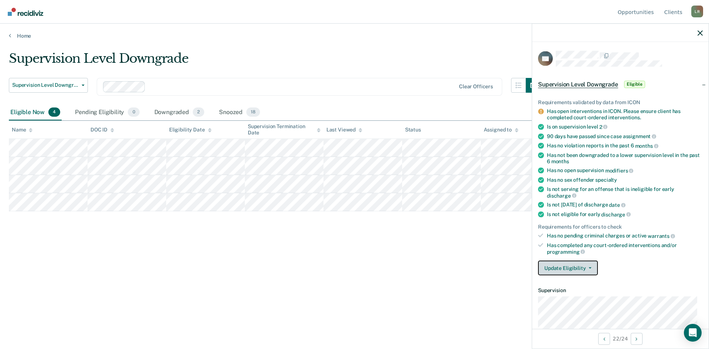
click at [575, 268] on button "Update Eligibility" at bounding box center [568, 268] width 60 height 15
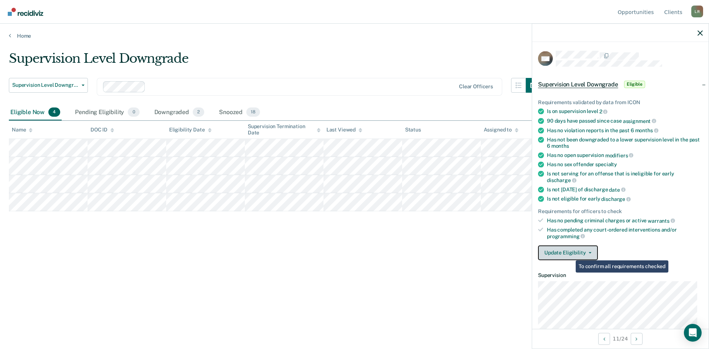
click at [569, 253] on button "Update Eligibility" at bounding box center [568, 252] width 60 height 15
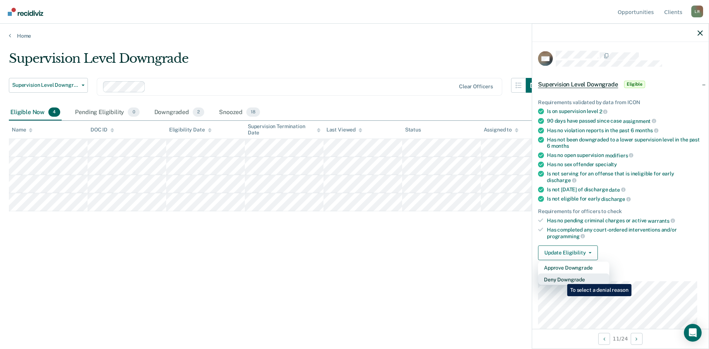
click at [562, 279] on button "Deny Downgrade" at bounding box center [573, 279] width 71 height 12
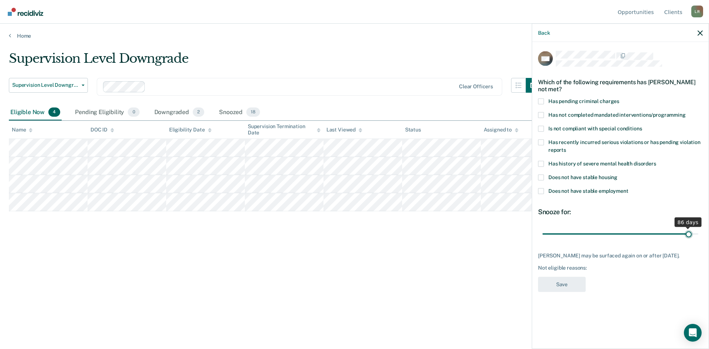
drag, startPoint x: 593, startPoint y: 234, endPoint x: 689, endPoint y: 239, distance: 96.2
type input "86"
click at [689, 239] on input "range" at bounding box center [621, 234] width 156 height 13
click at [539, 188] on span at bounding box center [541, 191] width 6 height 6
click at [629, 188] on input "Does not have stable employment" at bounding box center [629, 188] width 0 height 0
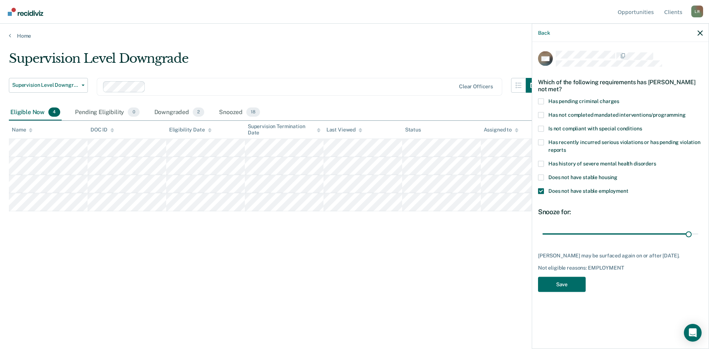
click at [538, 174] on div "DW Which of the following requirements has [PERSON_NAME] not met? Has pending c…" at bounding box center [620, 194] width 177 height 305
click at [544, 174] on span at bounding box center [541, 177] width 6 height 6
click at [618, 174] on input "Does not have stable housing" at bounding box center [618, 174] width 0 height 0
click at [559, 289] on button "Save" at bounding box center [562, 284] width 48 height 15
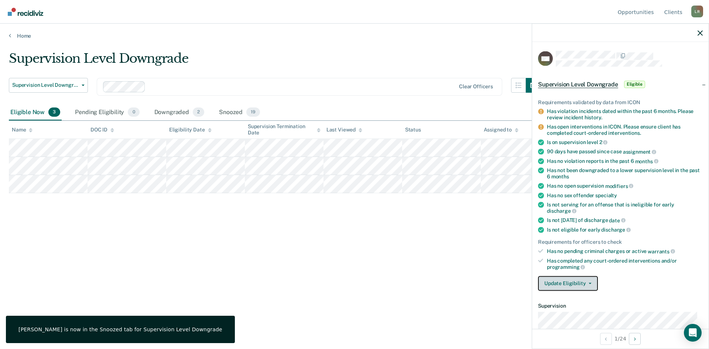
click at [578, 284] on button "Update Eligibility" at bounding box center [568, 283] width 60 height 15
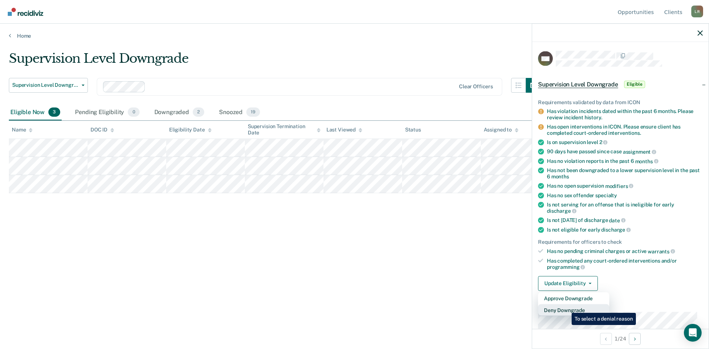
click at [566, 307] on button "Deny Downgrade" at bounding box center [573, 310] width 71 height 12
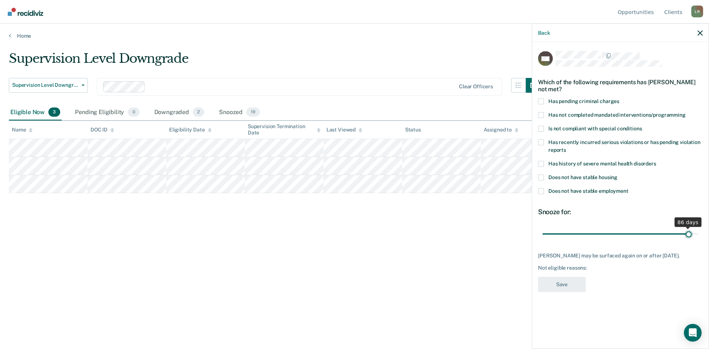
drag, startPoint x: 595, startPoint y: 234, endPoint x: 688, endPoint y: 236, distance: 93.1
type input "86"
click at [688, 236] on input "range" at bounding box center [621, 234] width 156 height 13
click at [542, 114] on span at bounding box center [541, 115] width 6 height 6
click at [686, 112] on input "Has not completed mandated interventions/programming" at bounding box center [686, 112] width 0 height 0
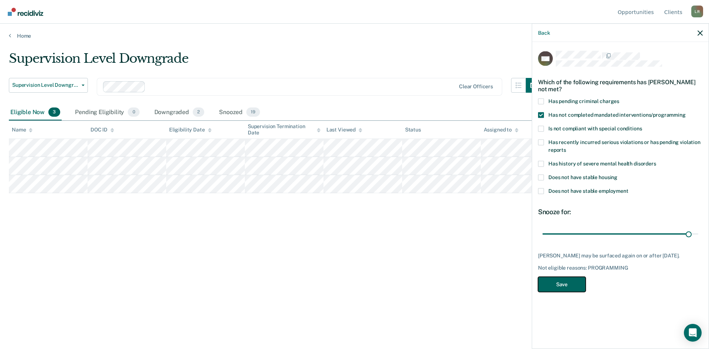
click at [567, 284] on button "Save" at bounding box center [562, 284] width 48 height 15
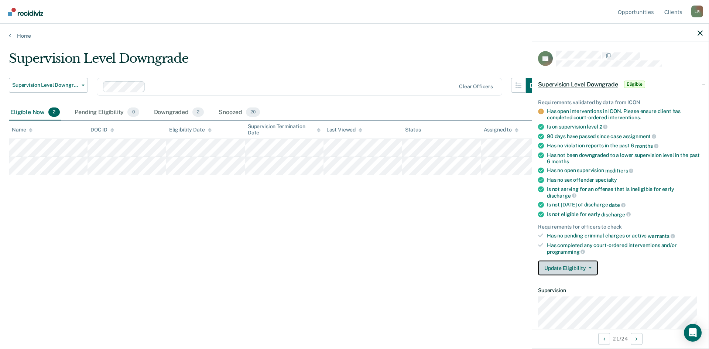
click at [560, 265] on button "Update Eligibility" at bounding box center [568, 268] width 60 height 15
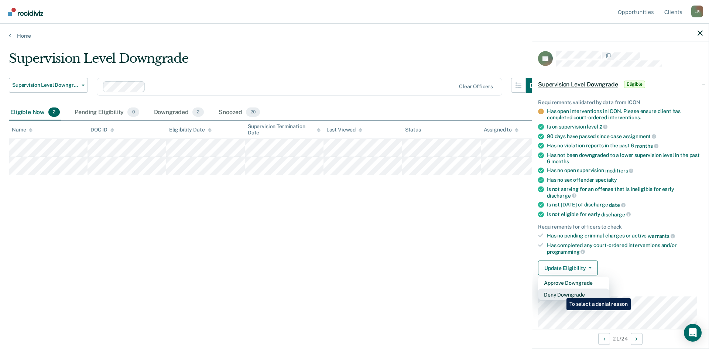
click at [561, 293] on button "Deny Downgrade" at bounding box center [573, 295] width 71 height 12
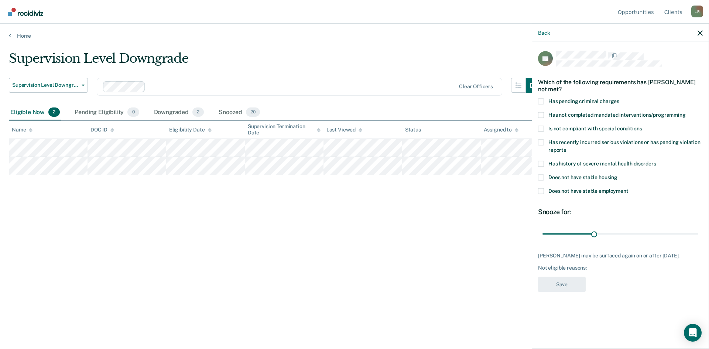
click at [543, 191] on span at bounding box center [541, 191] width 6 height 6
click at [629, 188] on input "Does not have stable employment" at bounding box center [629, 188] width 0 height 0
drag, startPoint x: 595, startPoint y: 232, endPoint x: 690, endPoint y: 238, distance: 95.1
type input "87"
click at [690, 238] on input "range" at bounding box center [621, 234] width 156 height 13
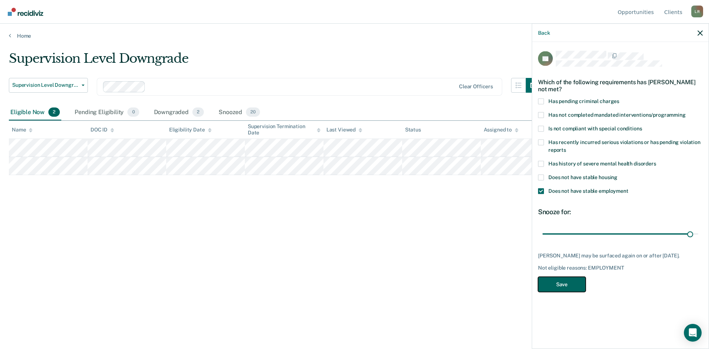
click at [565, 280] on button "Save" at bounding box center [562, 284] width 48 height 15
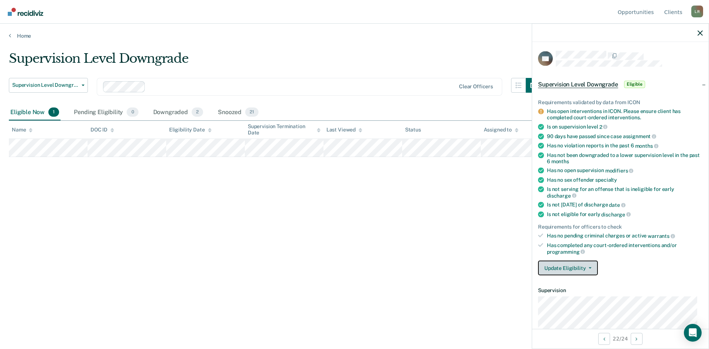
click at [562, 267] on button "Update Eligibility" at bounding box center [568, 268] width 60 height 15
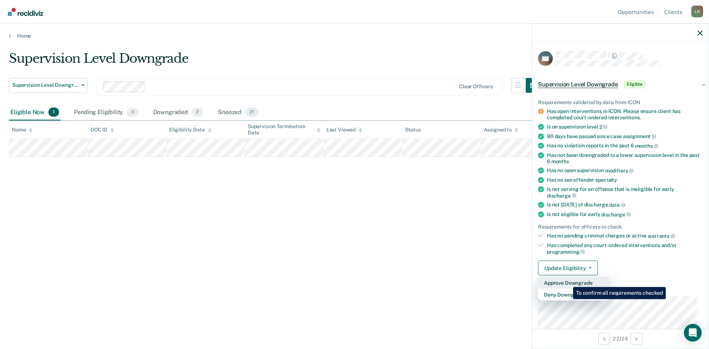
click at [568, 282] on button "Approve Downgrade" at bounding box center [573, 283] width 71 height 12
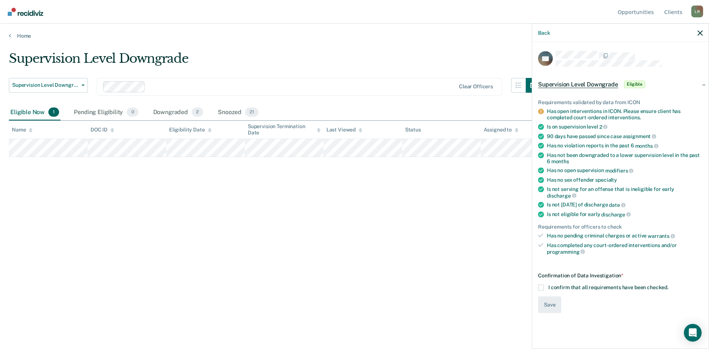
click at [540, 285] on span at bounding box center [541, 288] width 6 height 6
click at [669, 285] on input "I confirm that all requirements have been checked." at bounding box center [669, 285] width 0 height 0
click at [549, 297] on button "Save" at bounding box center [549, 305] width 23 height 17
